Goal: Task Accomplishment & Management: Manage account settings

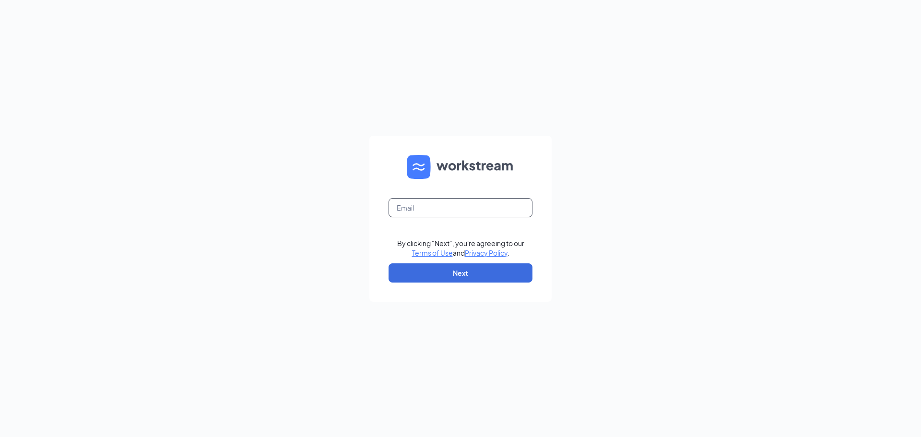
click at [410, 200] on input "text" at bounding box center [461, 207] width 144 height 19
type input "[EMAIL_ADDRESS][DOMAIN_NAME]"
click at [454, 279] on button "Next" at bounding box center [461, 272] width 144 height 19
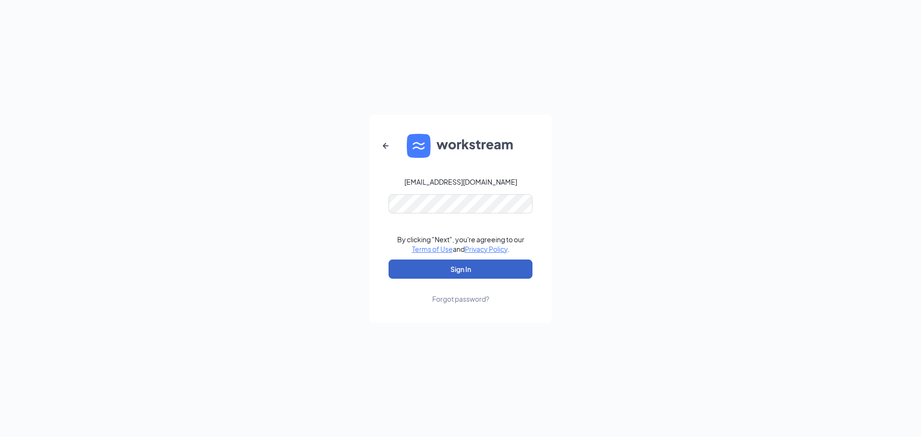
click at [491, 264] on button "Sign In" at bounding box center [461, 269] width 144 height 19
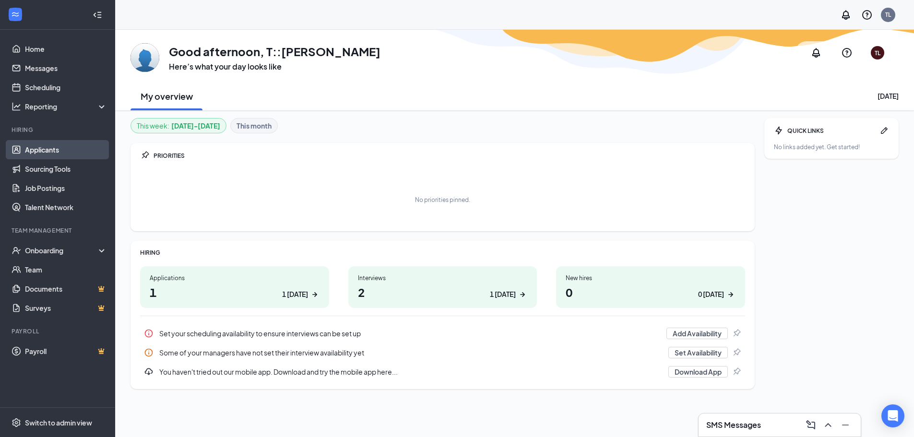
click at [58, 149] on link "Applicants" at bounding box center [66, 149] width 82 height 19
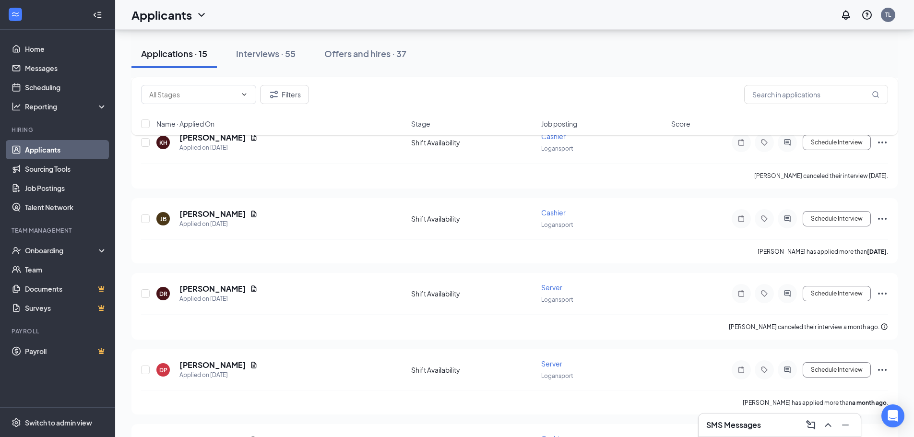
scroll to position [720, 0]
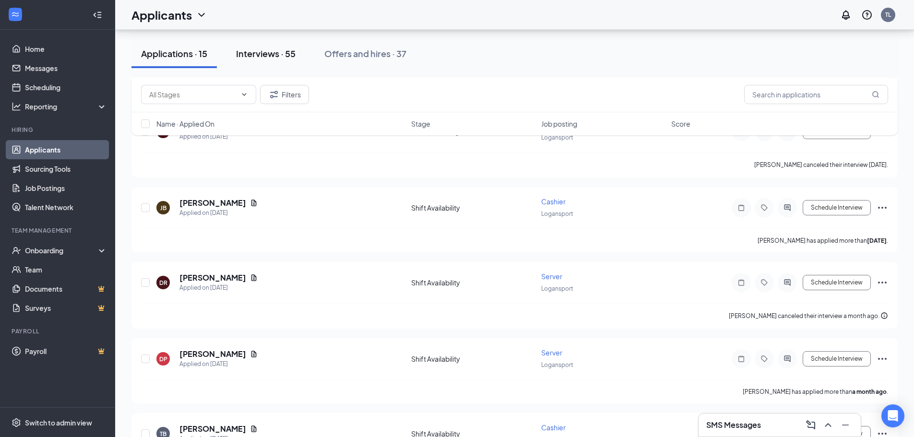
click at [247, 56] on div "Interviews · 55" at bounding box center [265, 54] width 59 height 12
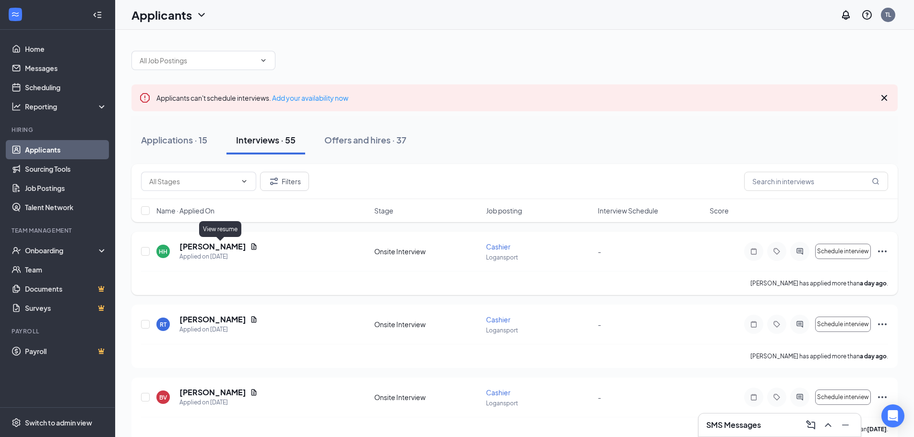
click at [251, 246] on icon "Document" at bounding box center [253, 246] width 5 height 6
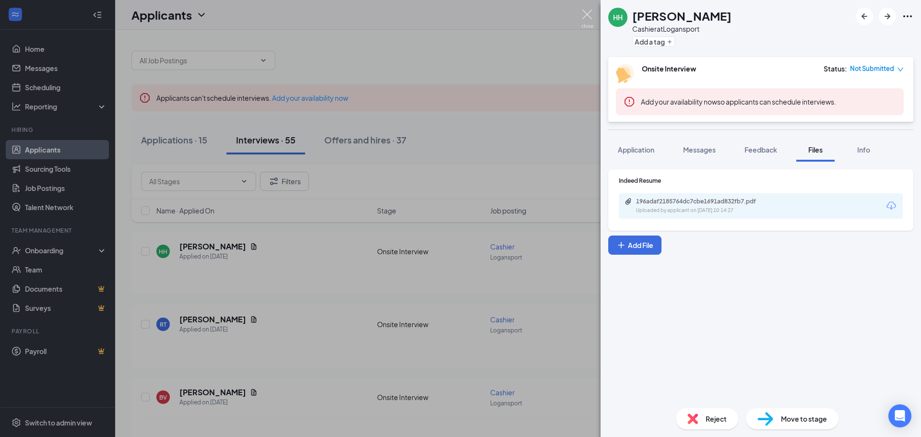
click at [590, 16] on img at bounding box center [588, 19] width 12 height 19
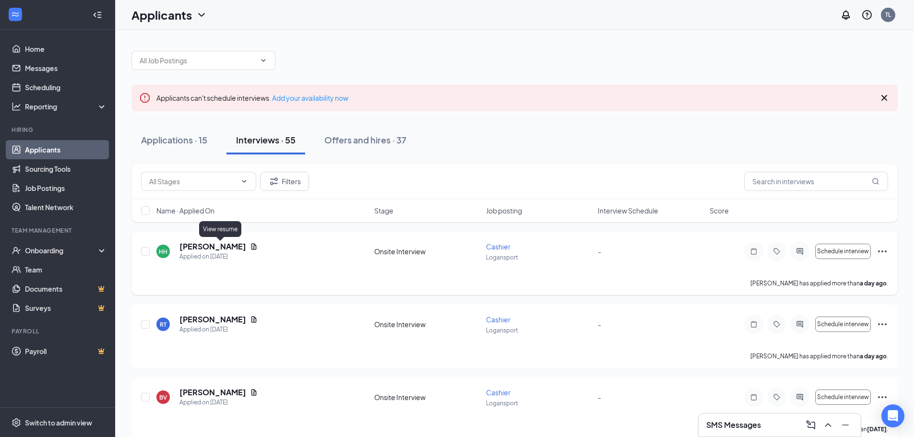
click at [251, 247] on icon "Document" at bounding box center [253, 246] width 5 height 6
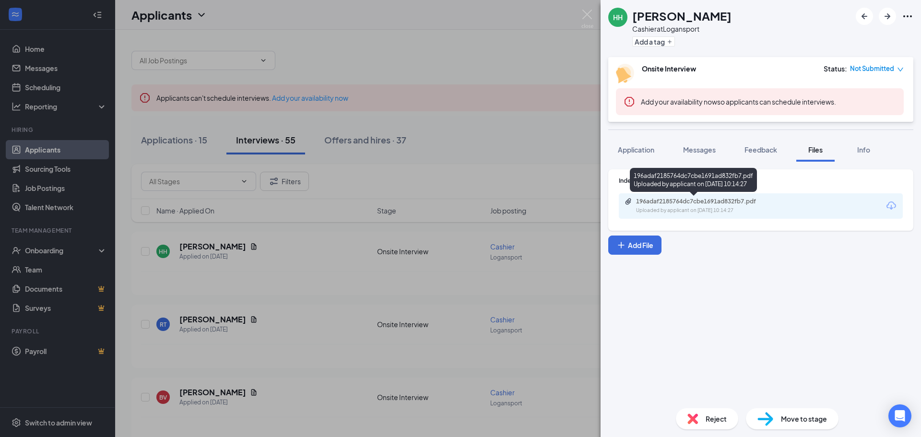
click at [665, 205] on div "196adaf2185764dc7cbe1691ad832fb7.pdf Uploaded by applicant on [DATE] 10:14:27" at bounding box center [702, 206] width 155 height 17
click at [625, 198] on link "196adaf2185764dc7cbe1691ad832fb7.pdf Uploaded by applicant on [DATE] 10:14:27" at bounding box center [702, 206] width 155 height 17
